Goal: Navigation & Orientation: Find specific page/section

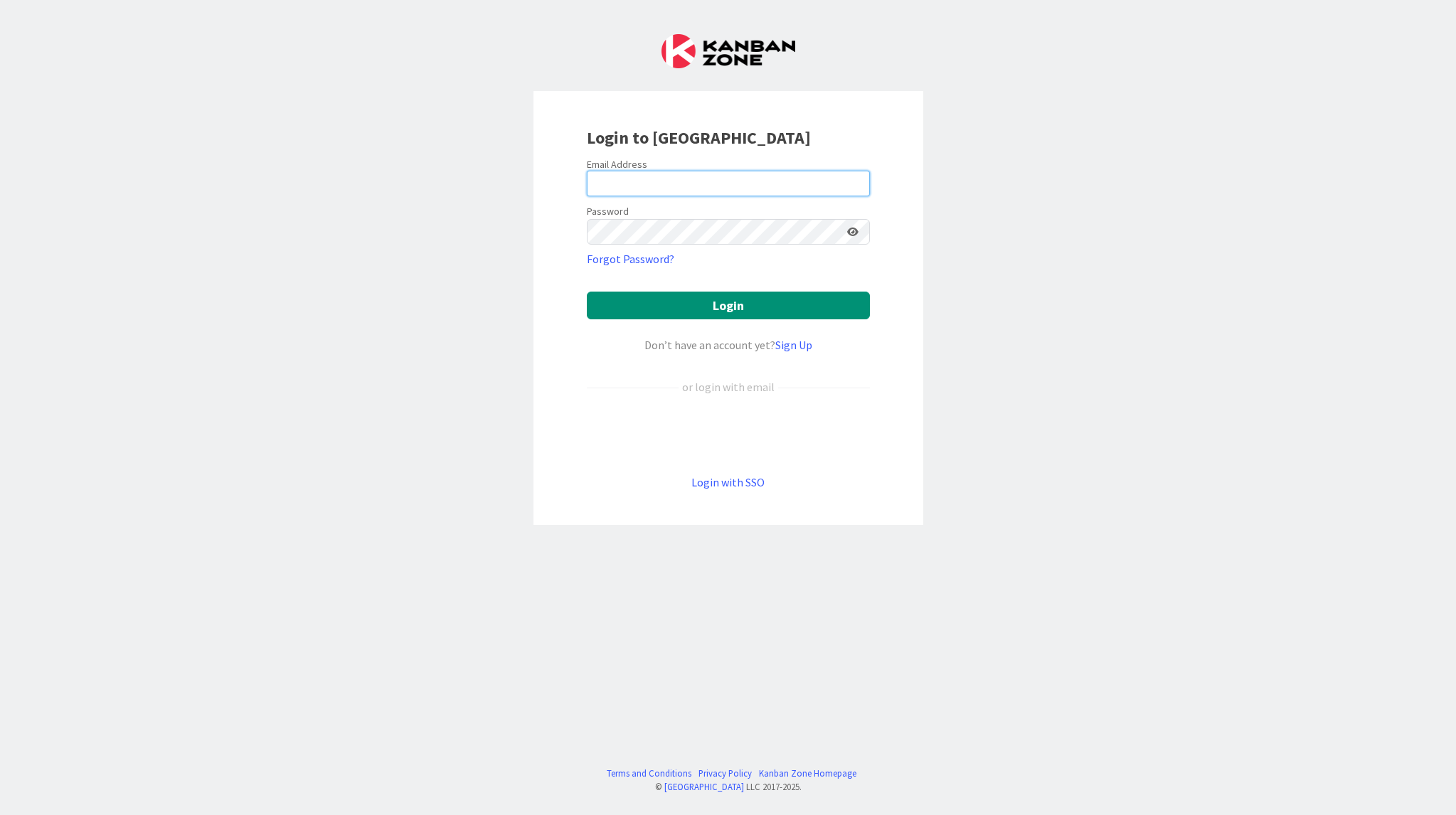
type input "[PERSON_NAME][EMAIL_ADDRESS][DOMAIN_NAME]"
click at [725, 310] on button "Login" at bounding box center [728, 305] width 283 height 28
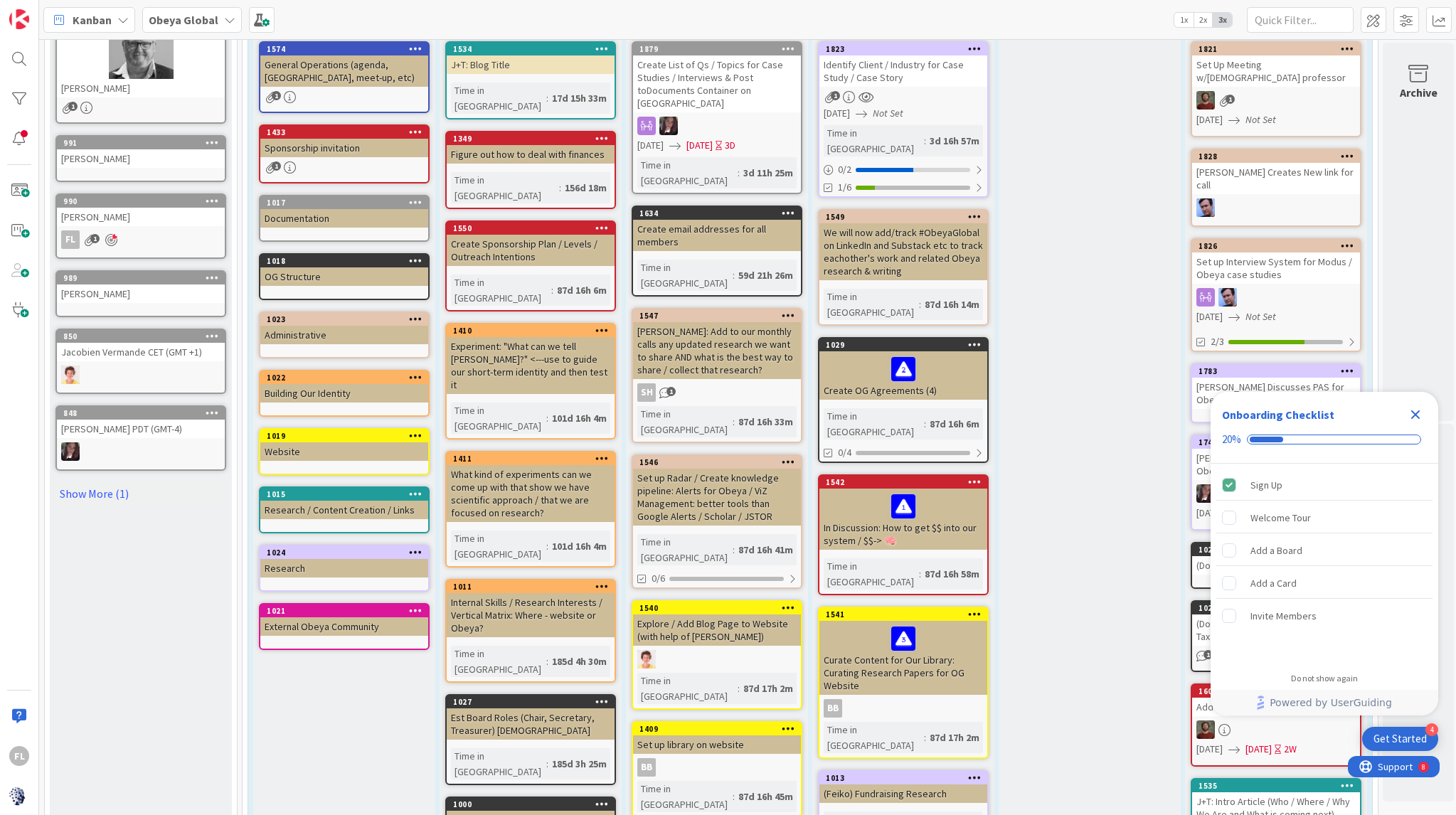
scroll to position [1472, 0]
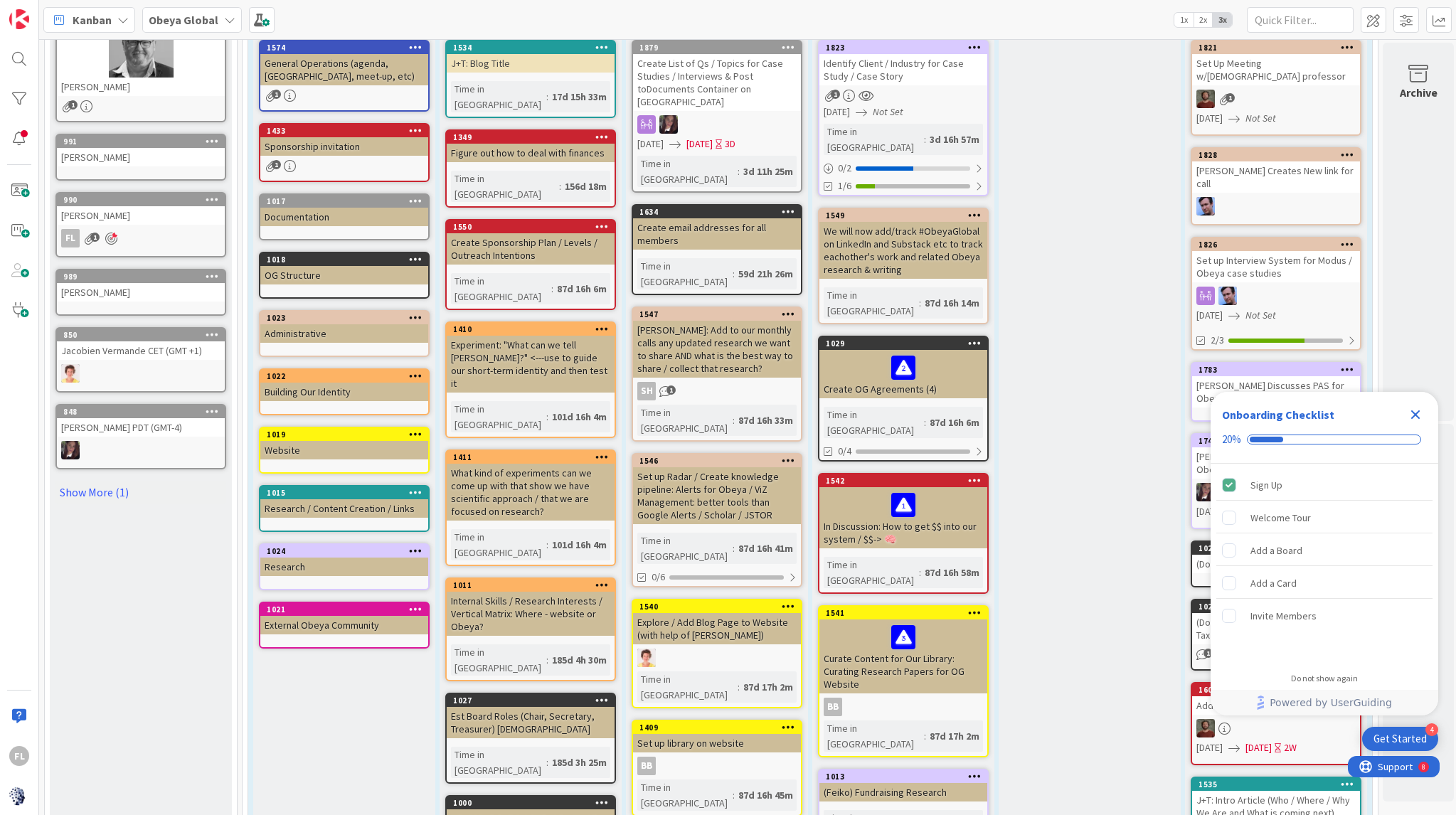
click at [81, 241] on div "fl 1" at bounding box center [141, 238] width 168 height 19
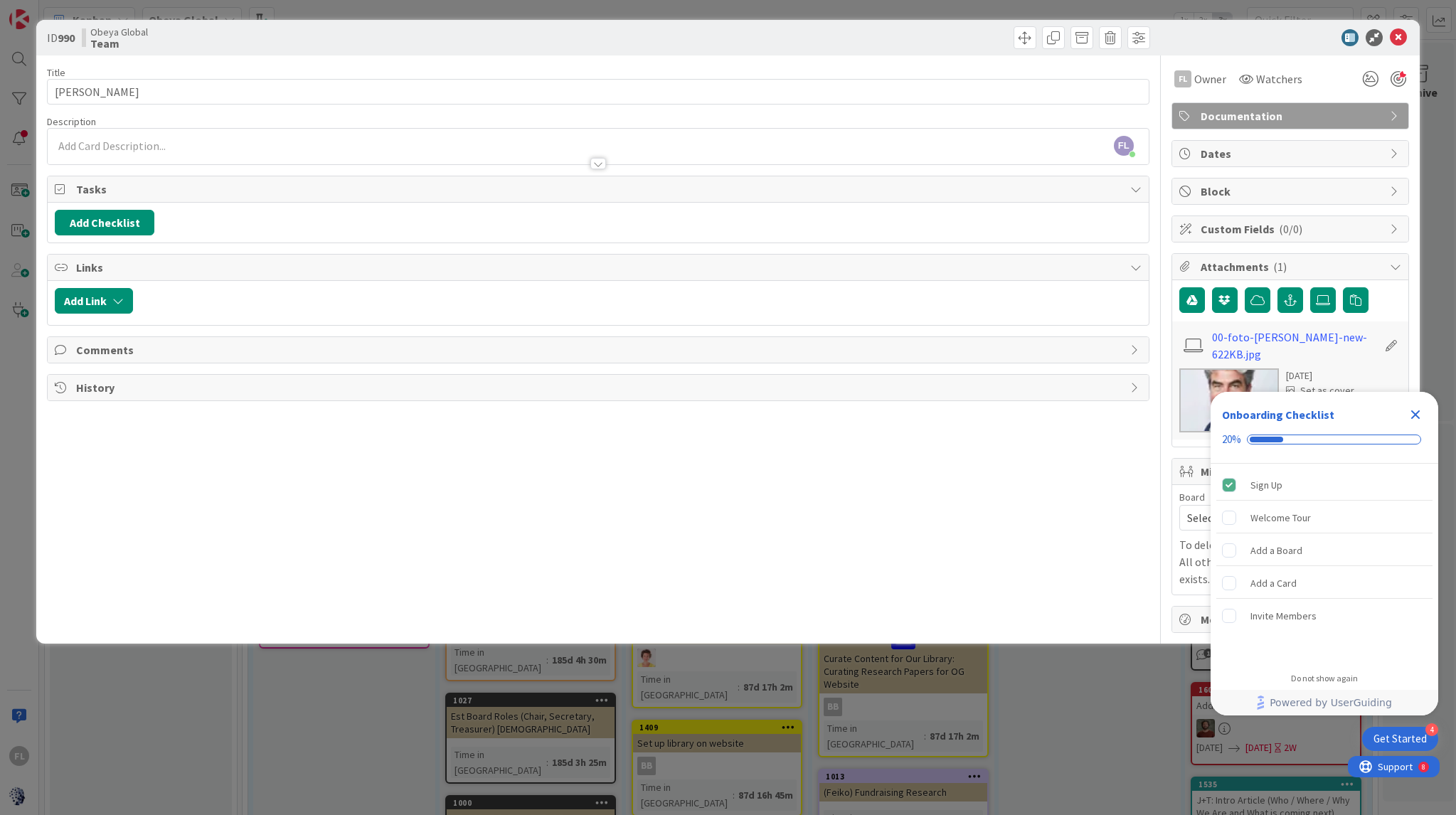
click at [1133, 461] on div "Title 11 / 128 [PERSON_NAME] Description FL [PERSON_NAME] just joined fl Owner …" at bounding box center [598, 345] width 1102 height 578
click at [1421, 414] on icon "Close Checklist" at bounding box center [1415, 415] width 17 height 17
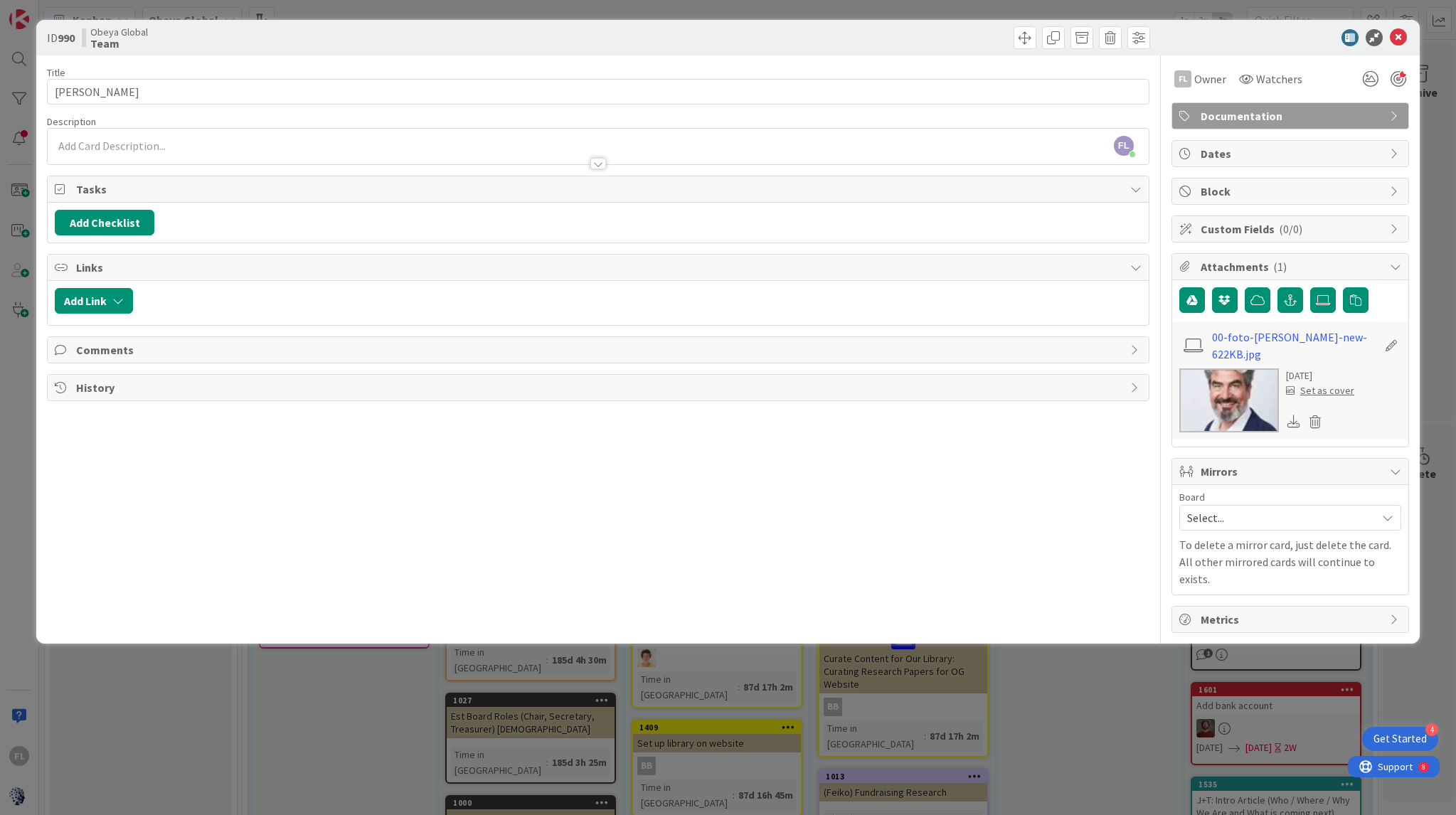
click at [1322, 394] on div "Set as cover" at bounding box center [1320, 391] width 68 height 15
click at [1392, 35] on icon at bounding box center [1398, 38] width 17 height 17
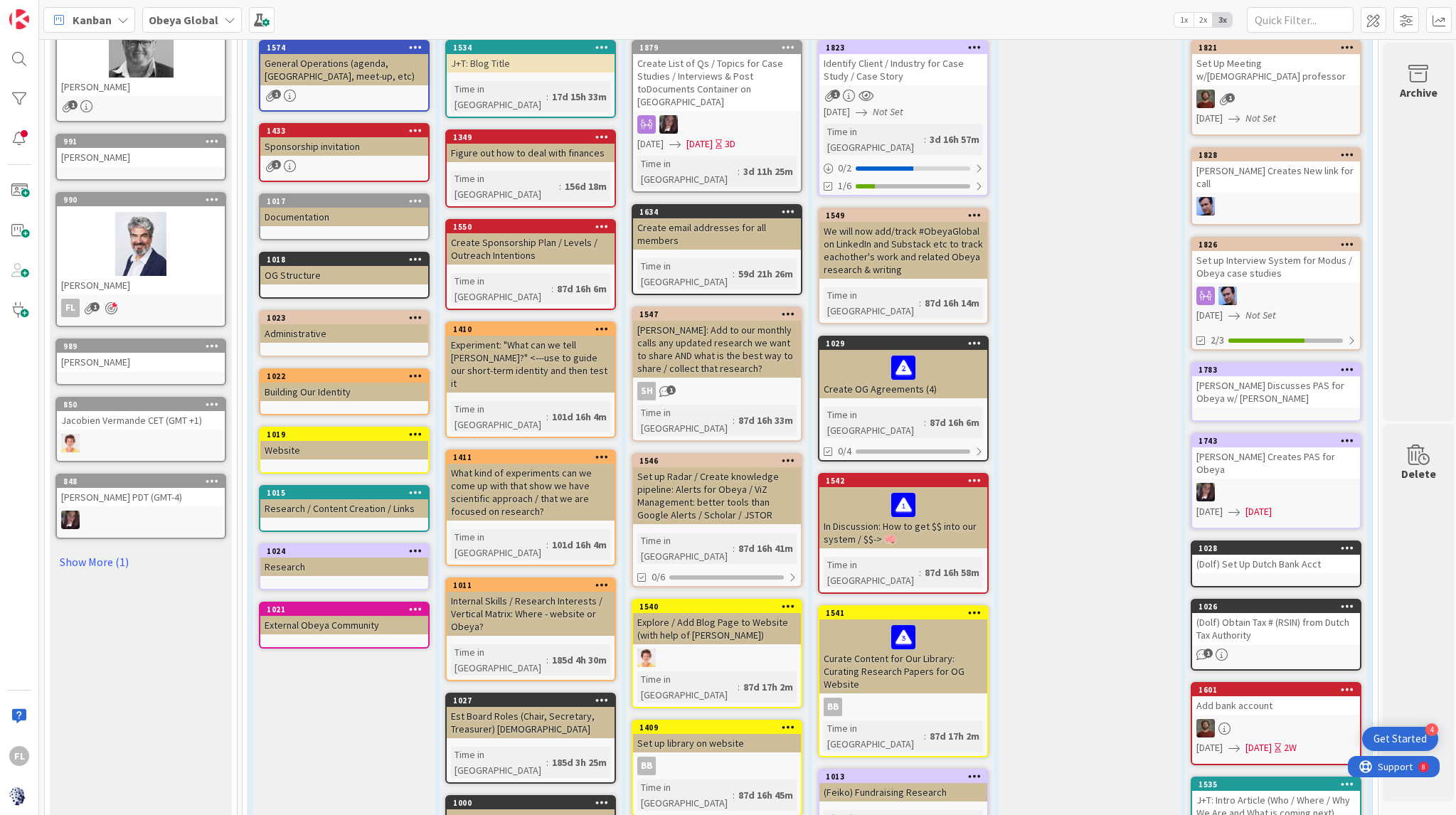
click at [151, 241] on div at bounding box center [141, 244] width 168 height 64
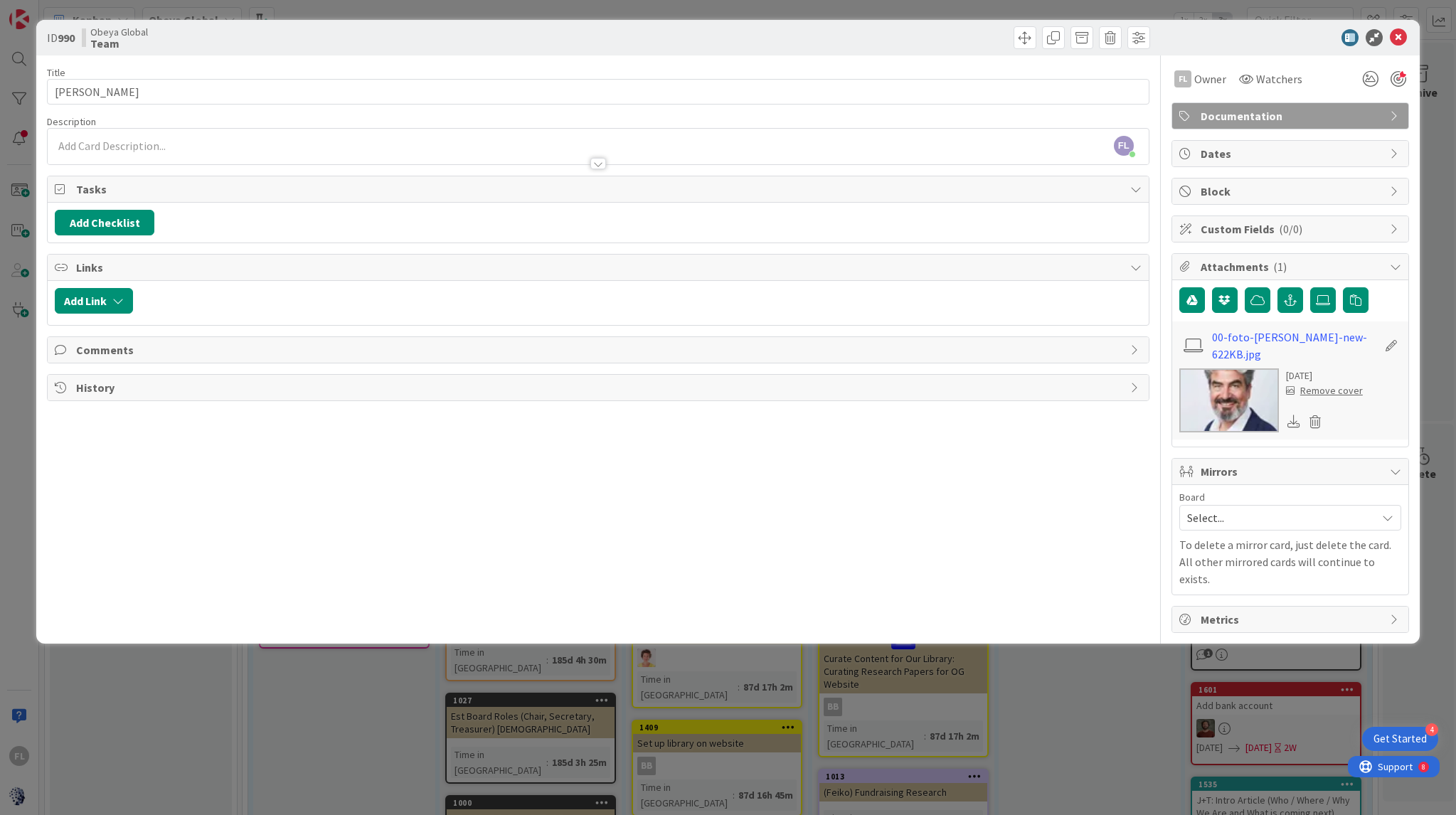
click at [1391, 343] on icon at bounding box center [1392, 346] width 20 height 14
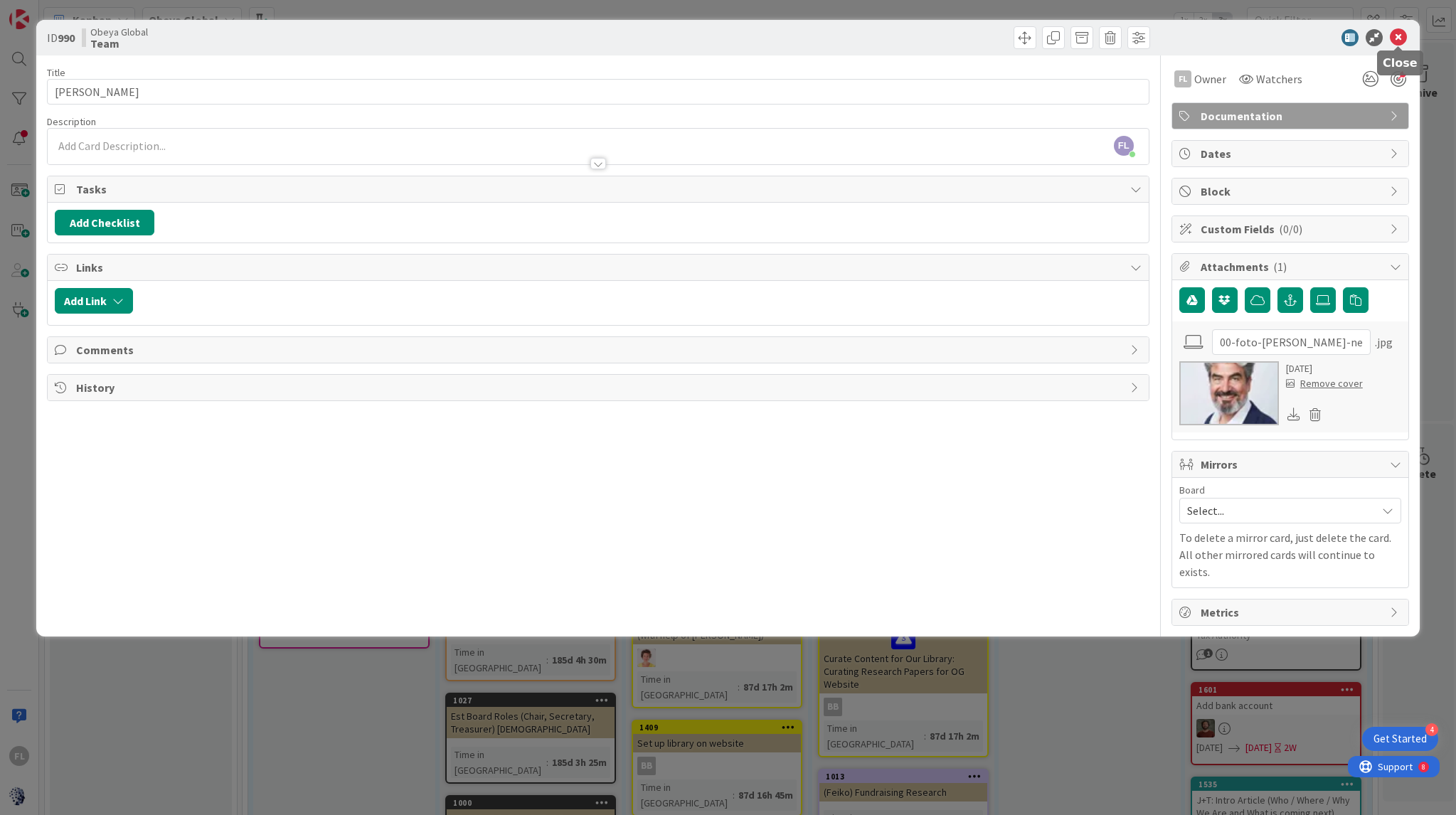
click at [1397, 33] on icon at bounding box center [1398, 38] width 17 height 17
